Goal: Book appointment/travel/reservation

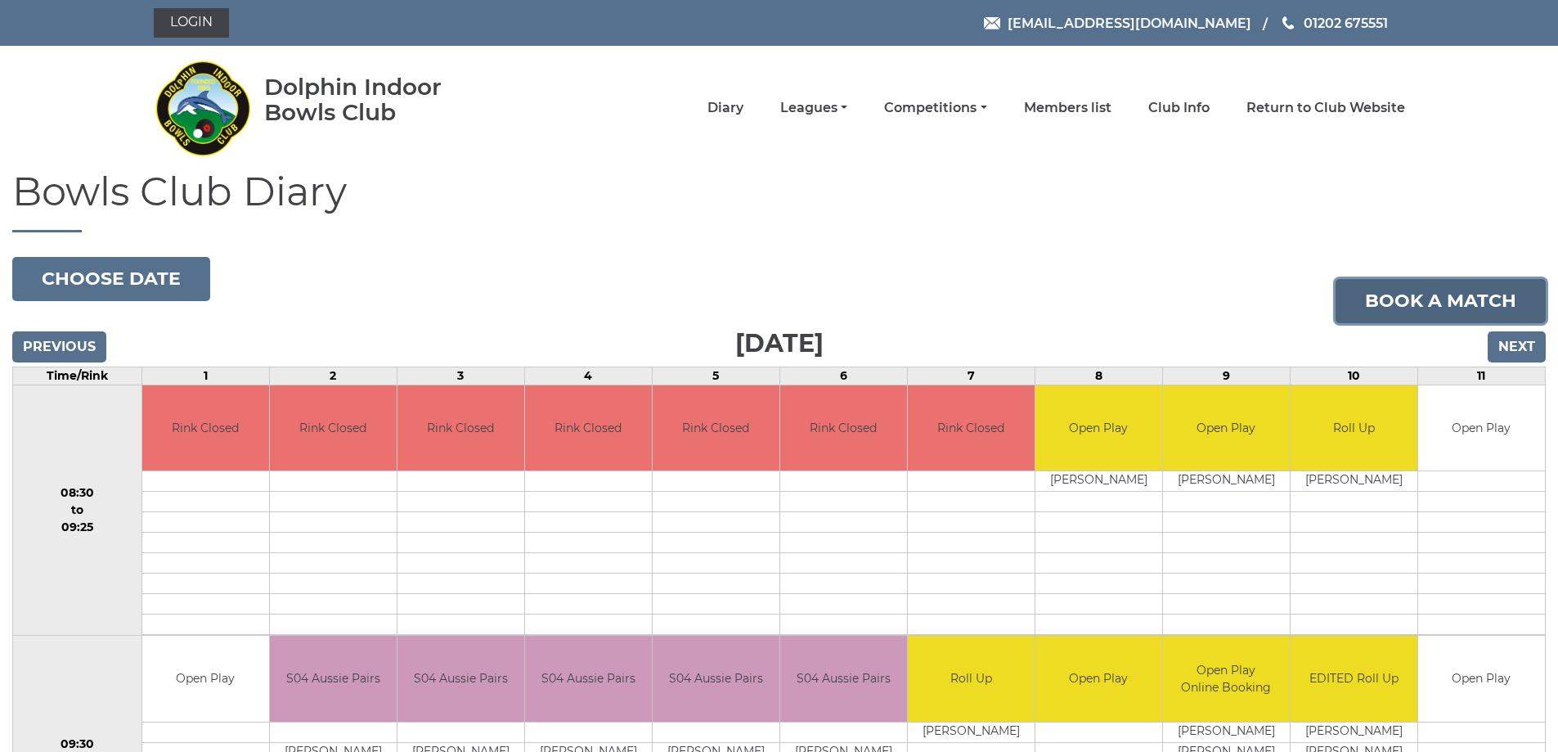
click at [1465, 303] on link "Book a match" at bounding box center [1440, 301] width 210 height 44
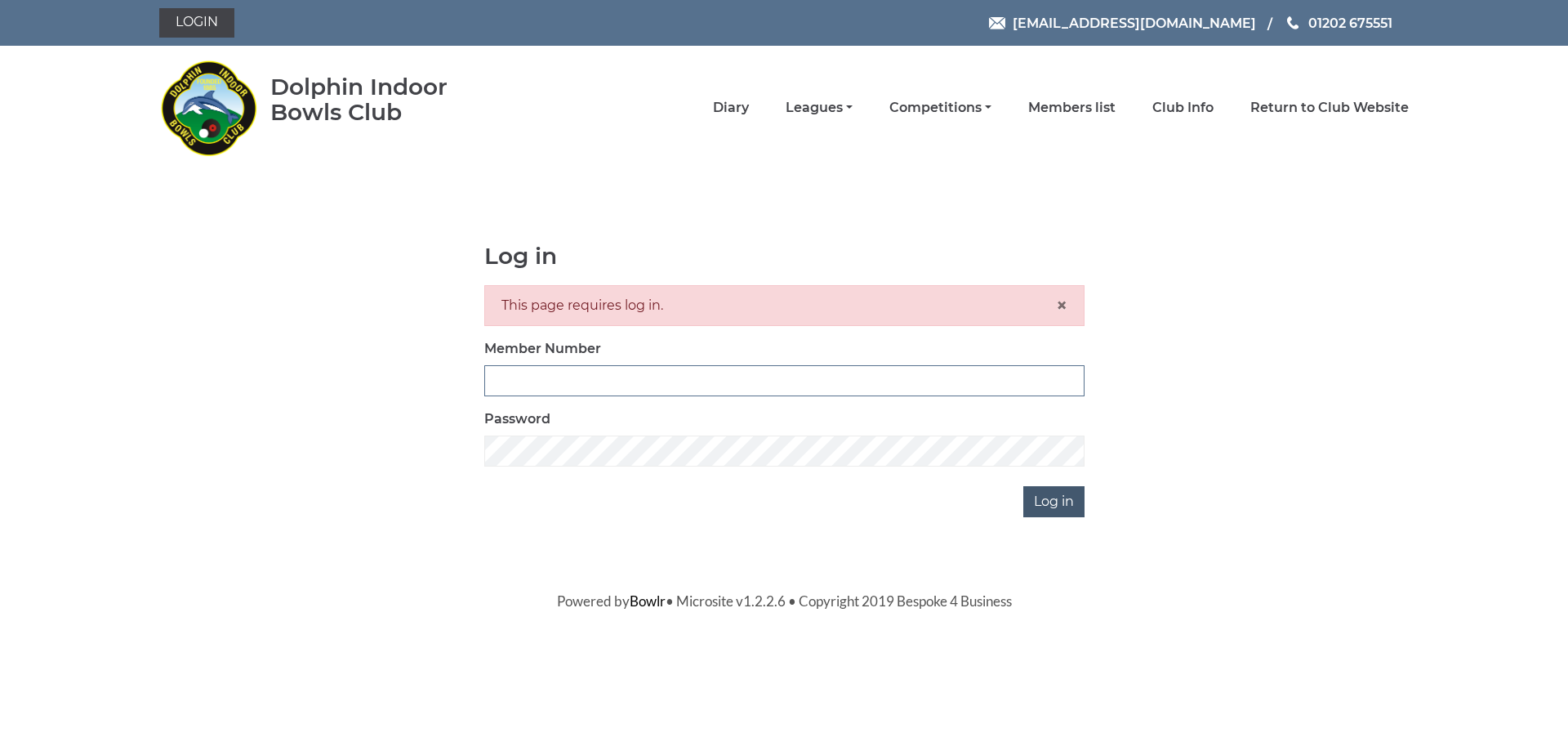
type input "3279"
click at [1074, 500] on input "Log in" at bounding box center [1054, 501] width 61 height 31
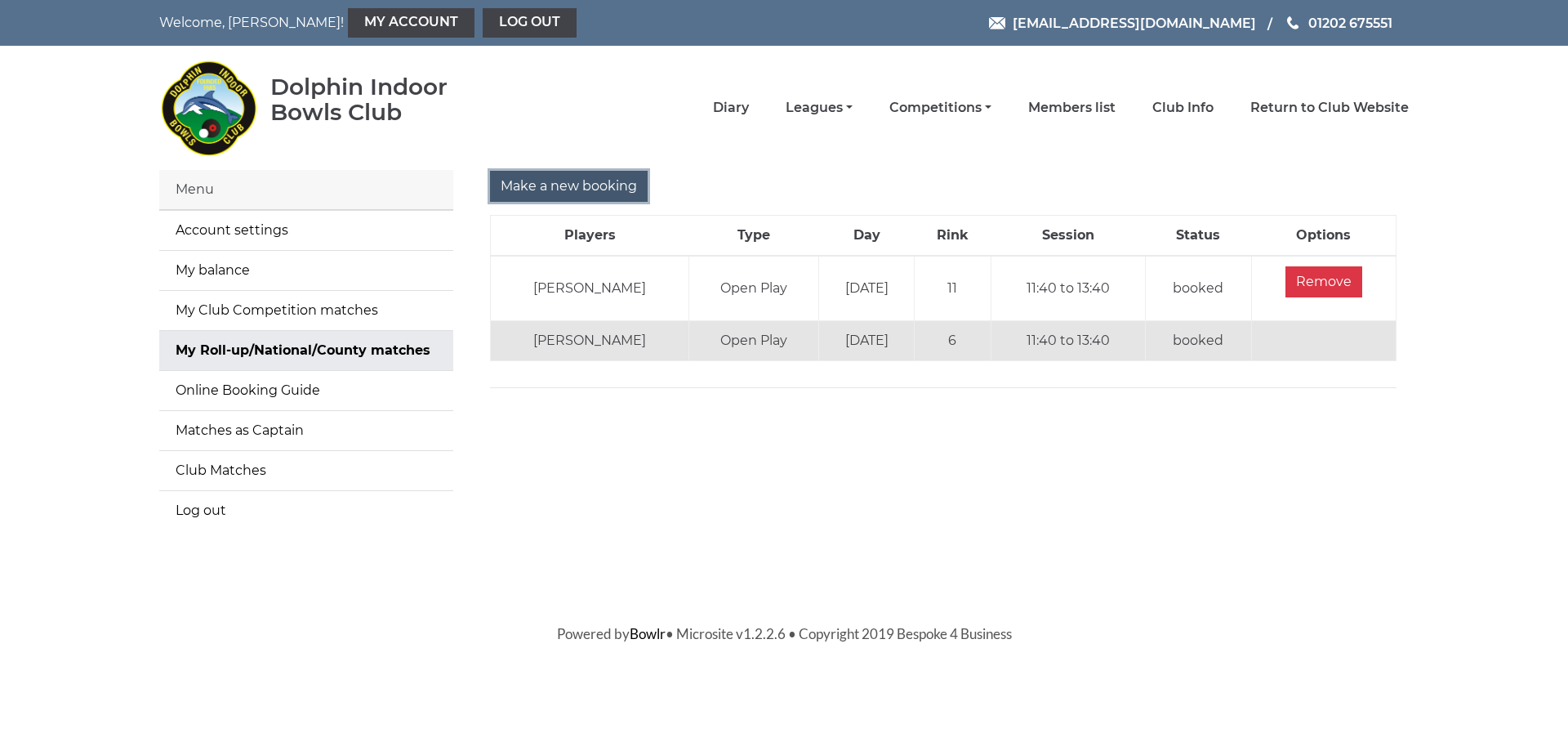
click at [599, 198] on input "Make a new booking" at bounding box center [569, 186] width 158 height 31
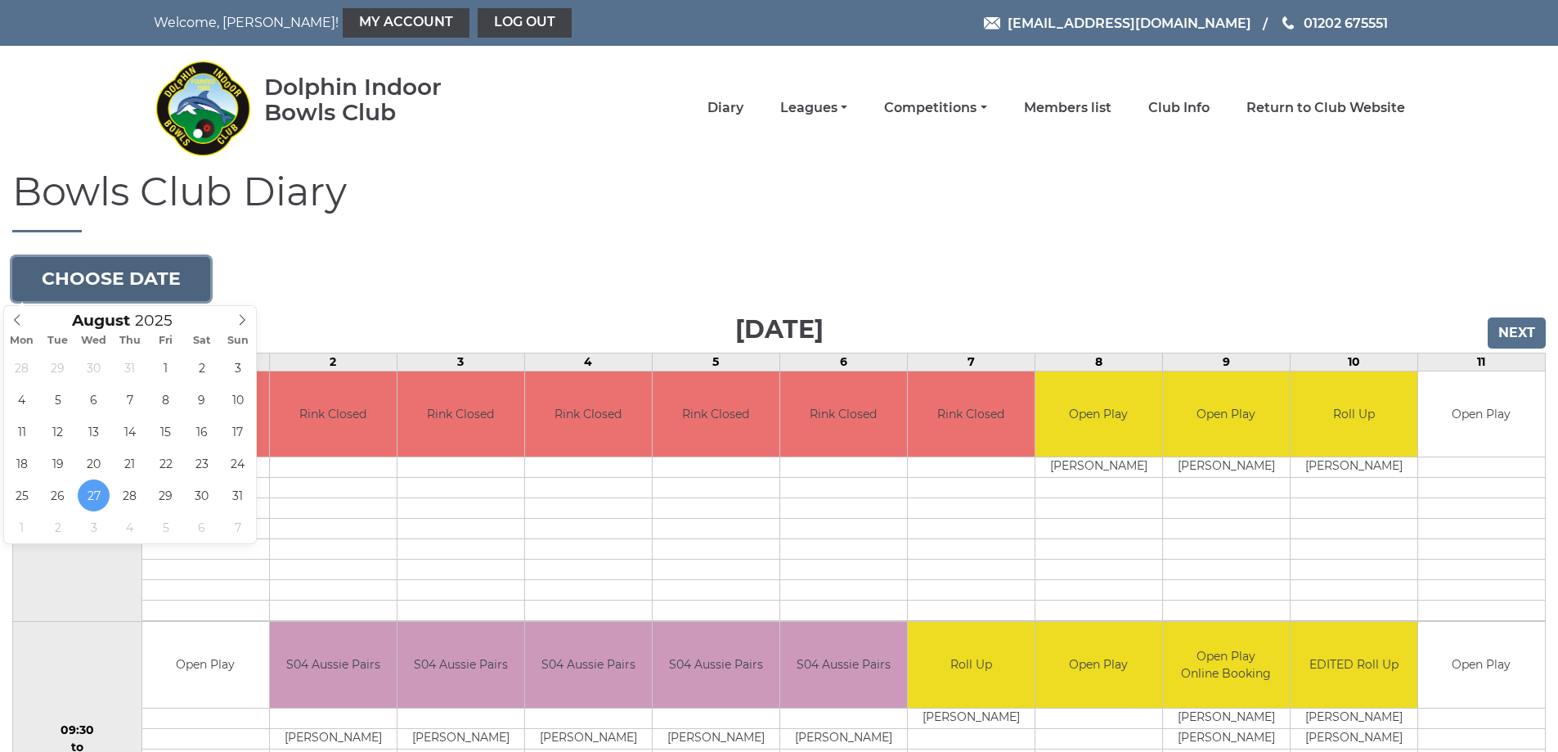
click at [162, 272] on button "Choose date" at bounding box center [111, 279] width 198 height 44
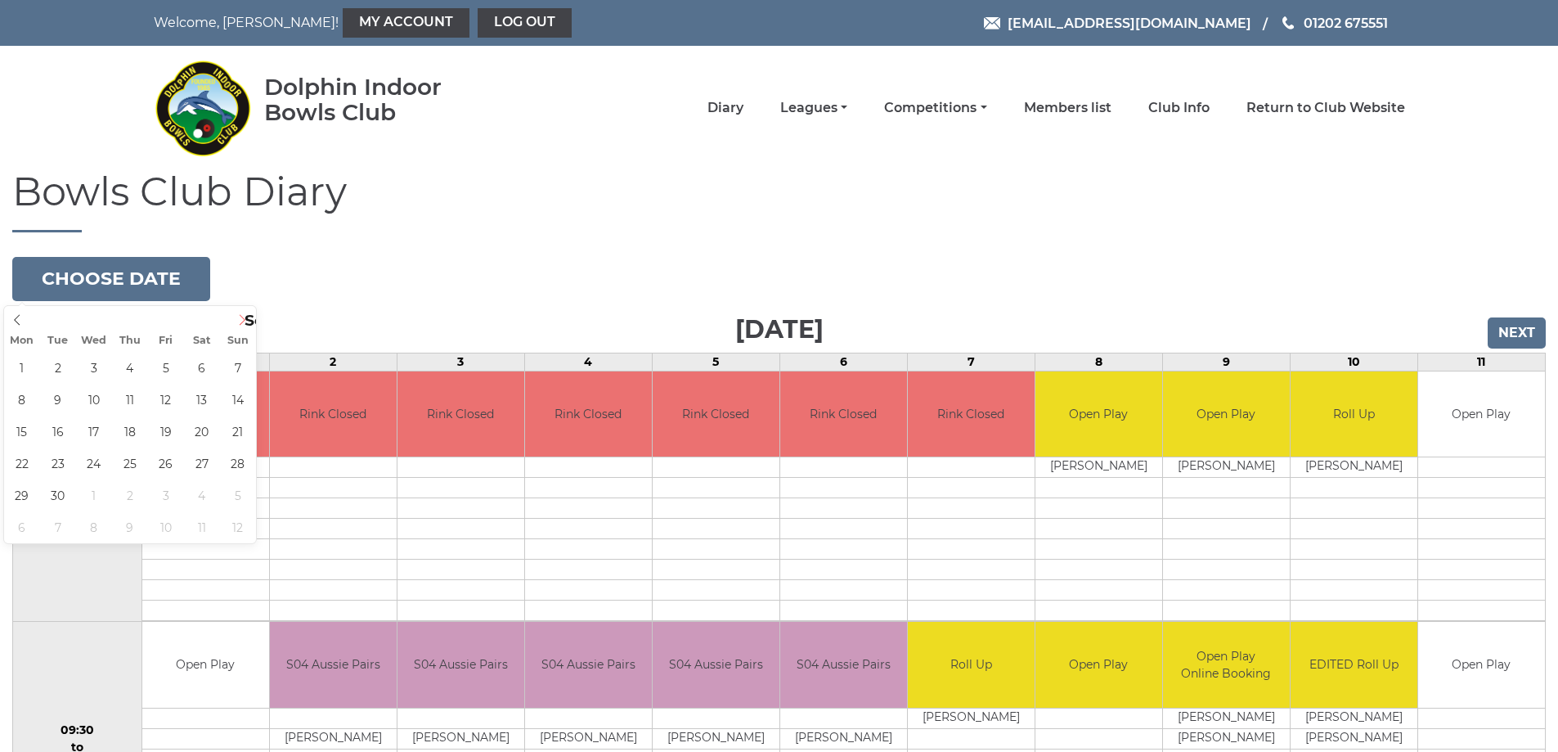
click at [243, 323] on icon at bounding box center [241, 319] width 11 height 11
type input "2025-09-10"
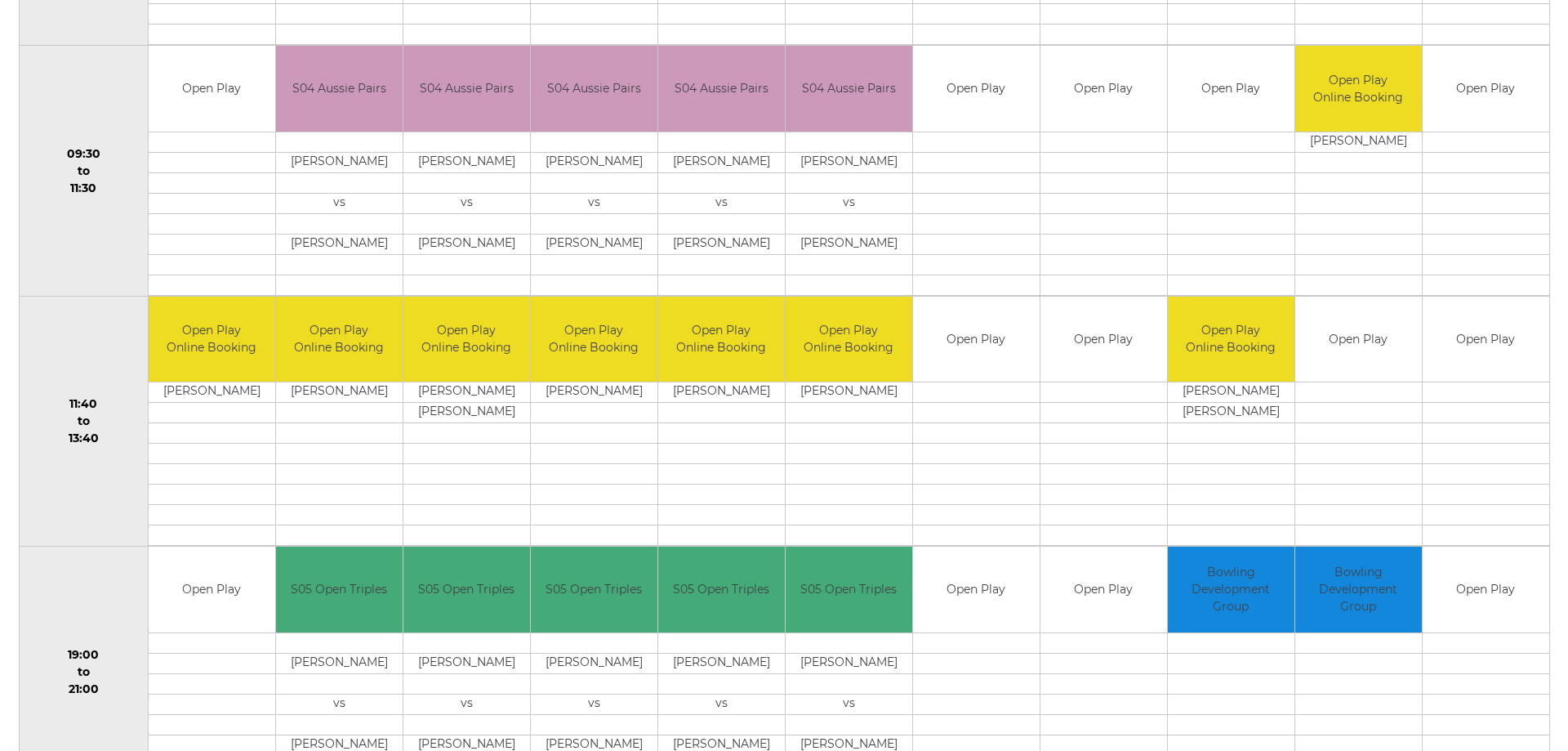
scroll to position [576, 0]
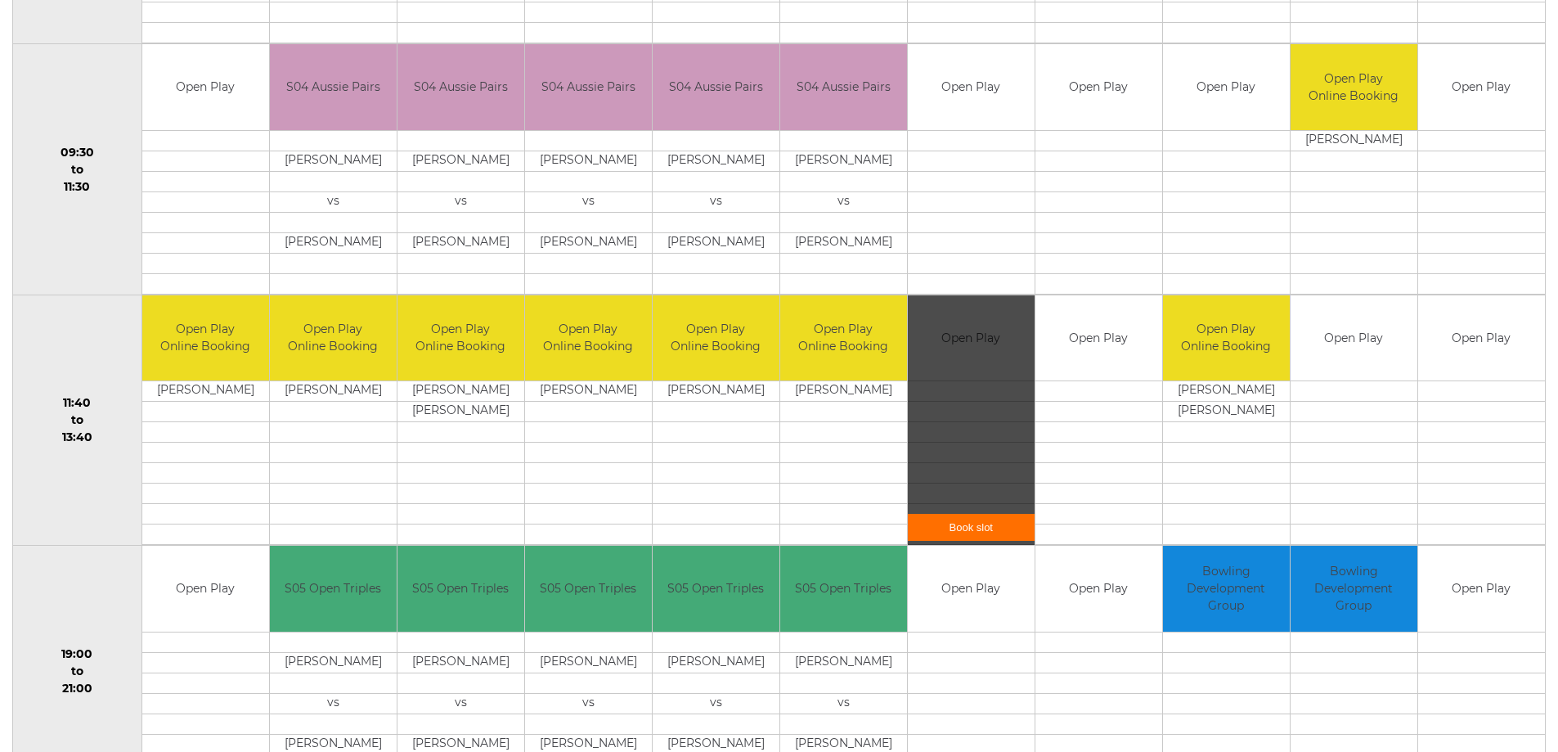
click at [966, 532] on link "Book slot" at bounding box center [971, 527] width 127 height 27
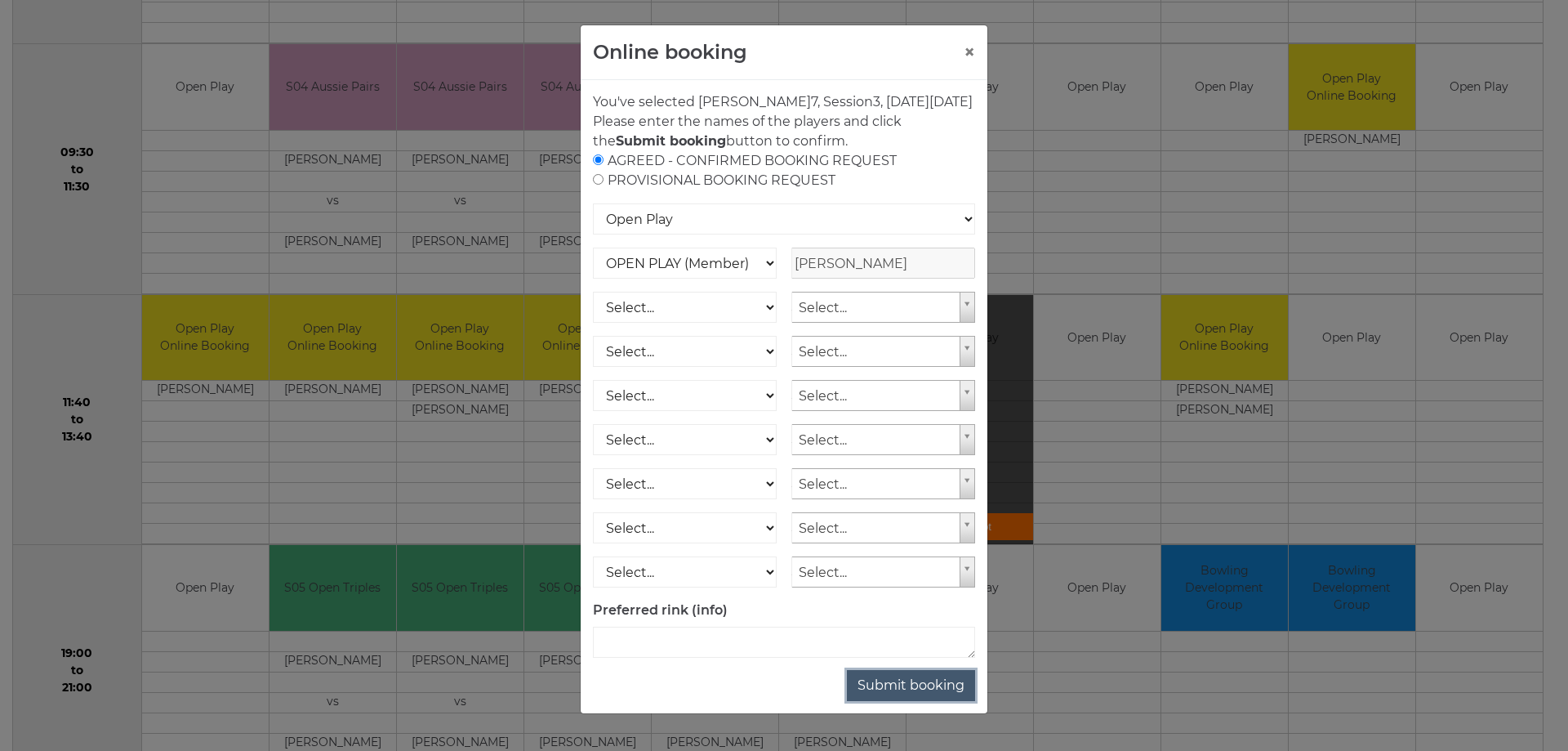
click at [917, 701] on button "Submit booking" at bounding box center [911, 685] width 128 height 31
